Goal: Find specific page/section

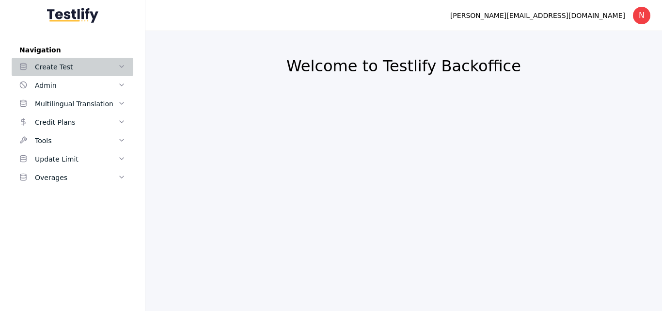
click at [123, 63] on span at bounding box center [122, 67] width 8 height 9
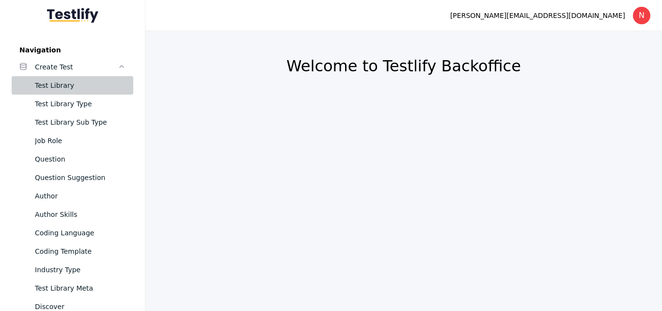
click at [53, 88] on div "Test Library" at bounding box center [80, 86] width 91 height 12
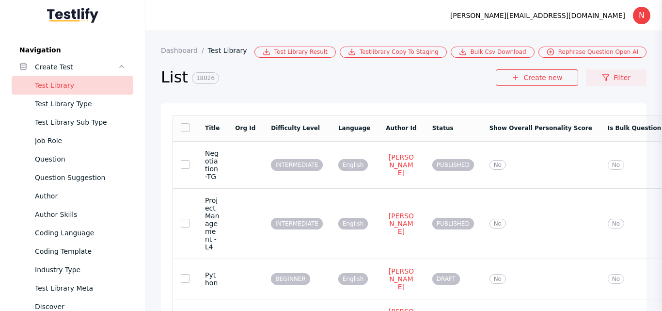
click at [602, 81] on icon at bounding box center [606, 78] width 8 height 8
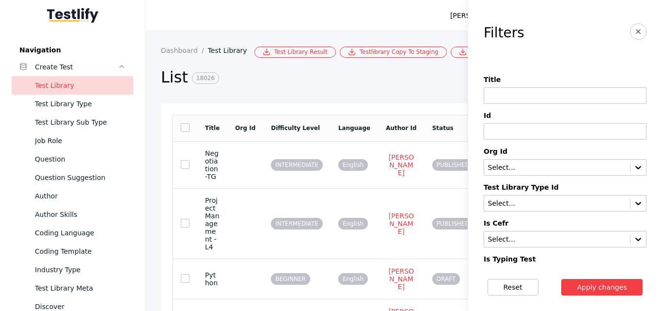
click at [496, 91] on input at bounding box center [565, 95] width 163 height 16
type input "*****"
click at [612, 282] on button "Apply changes" at bounding box center [602, 287] width 82 height 16
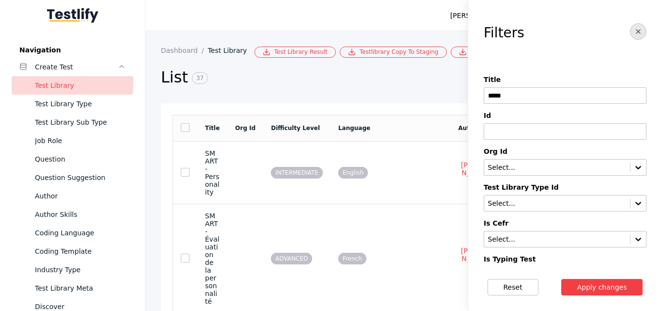
click at [635, 32] on icon "button" at bounding box center [639, 32] width 8 height 8
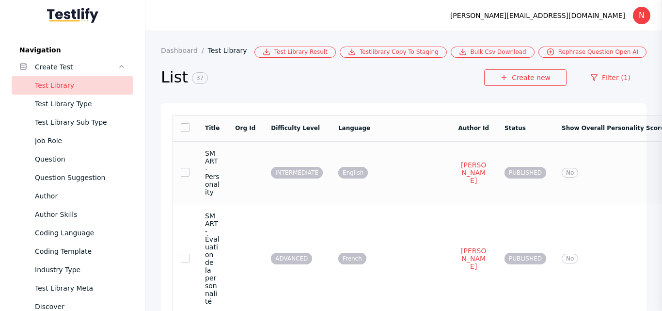
click at [227, 167] on td at bounding box center [245, 172] width 36 height 63
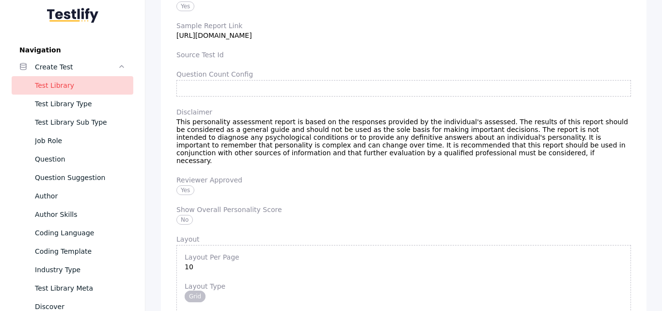
scroll to position [8510, 0]
